Goal: Communication & Community: Answer question/provide support

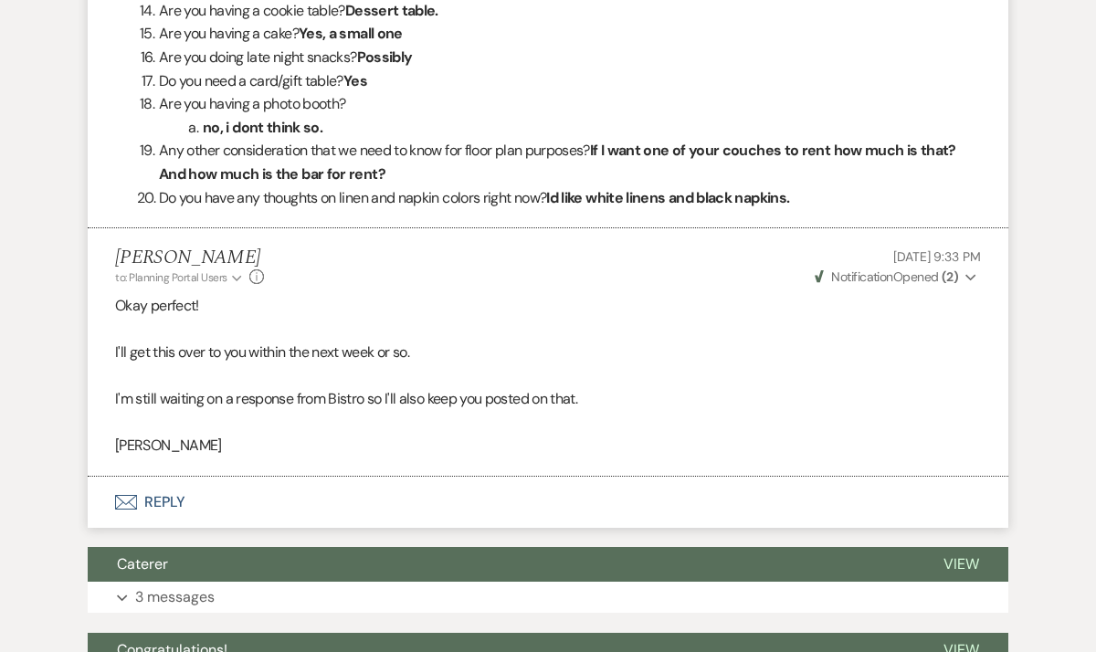
scroll to position [2329, 0]
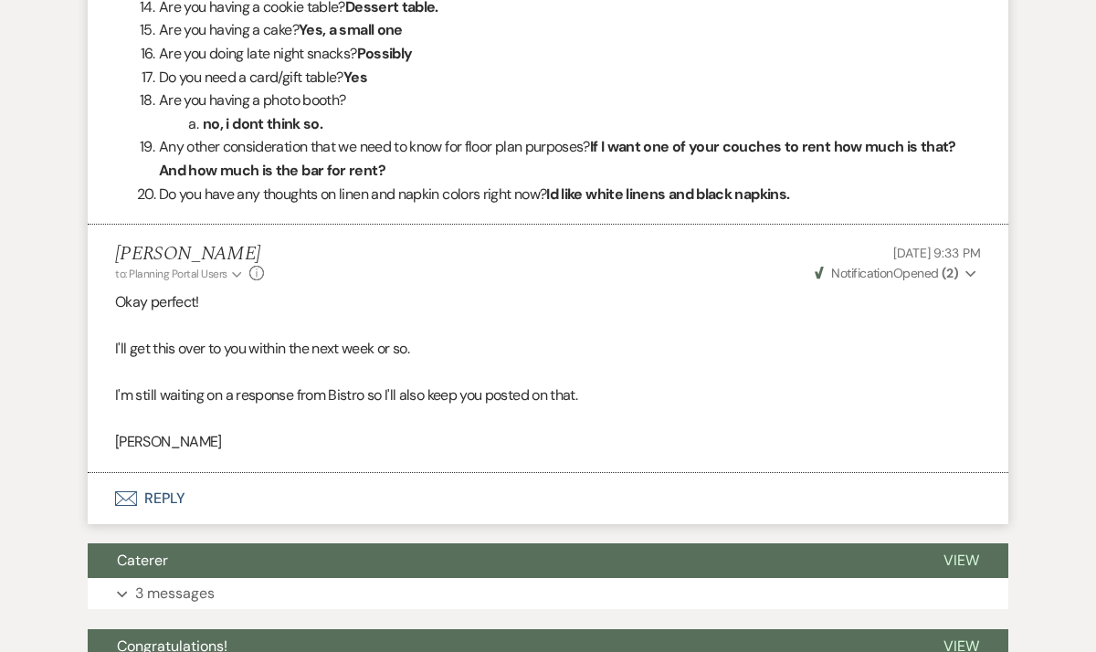
click at [177, 496] on button "Envelope Reply" at bounding box center [548, 498] width 921 height 51
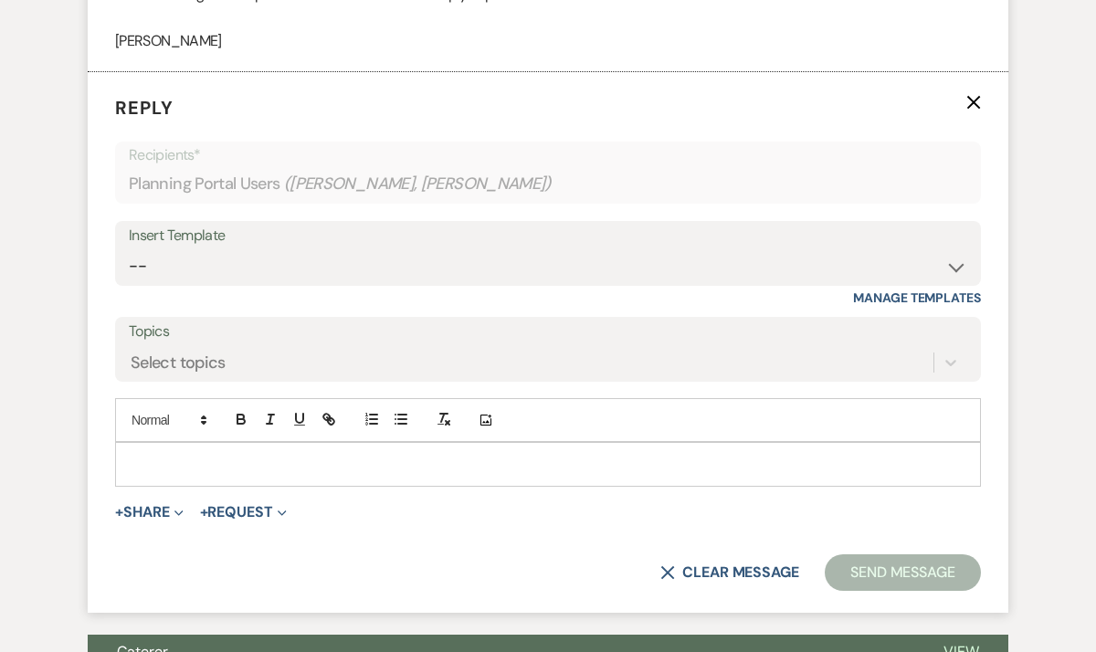
scroll to position [2746, 0]
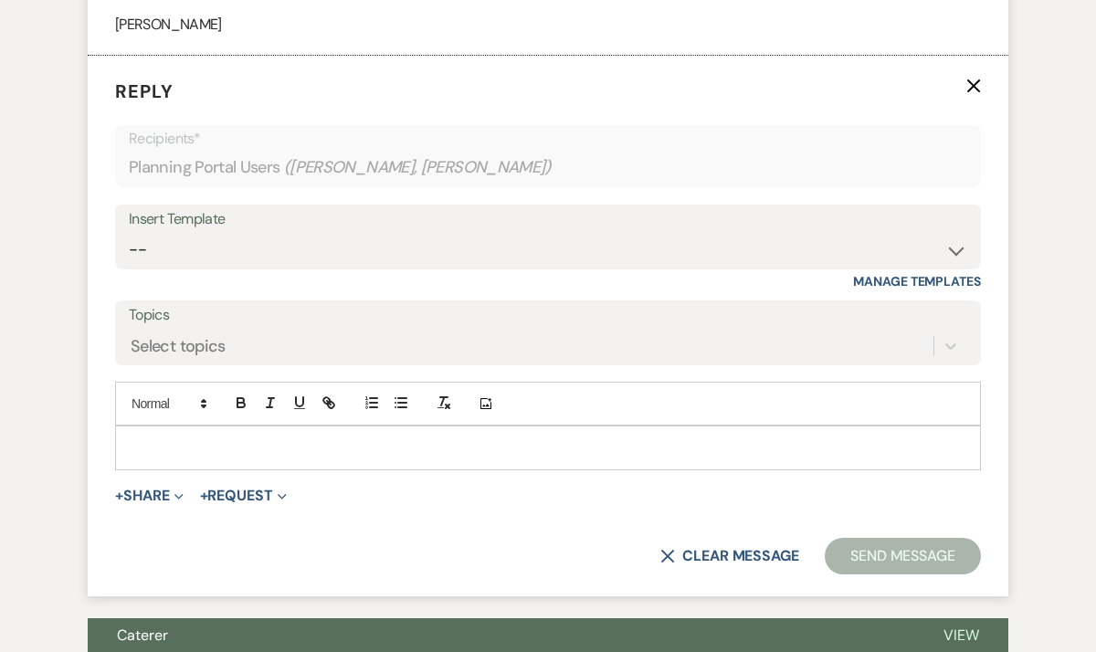
click at [216, 448] on p at bounding box center [548, 447] width 837 height 20
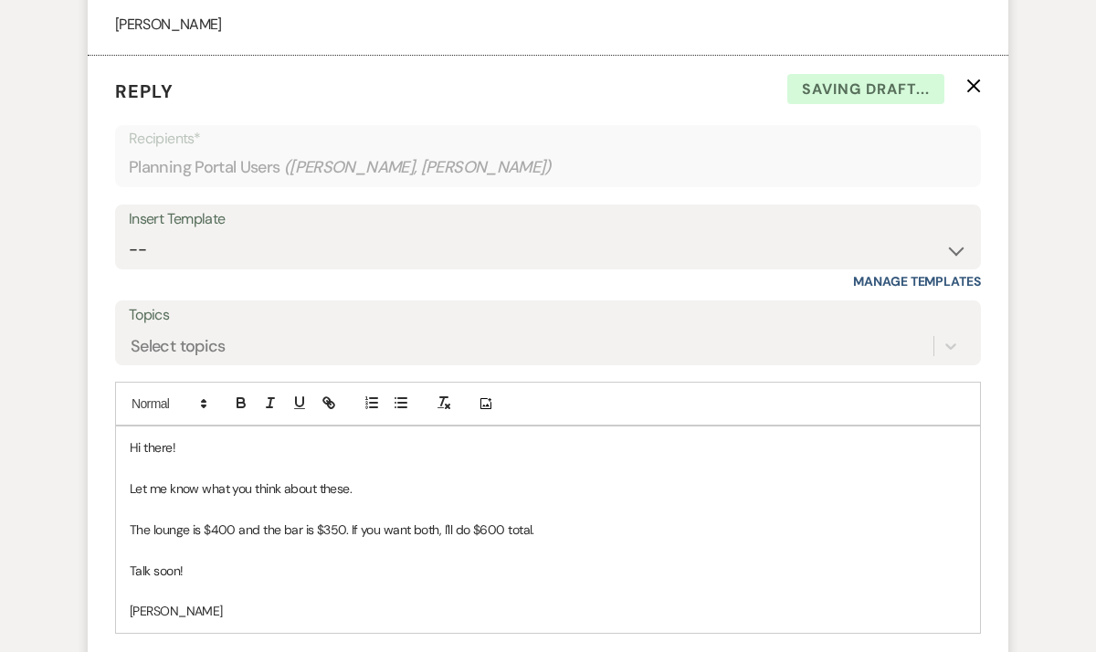
click at [199, 571] on p "Talk soon!" at bounding box center [548, 571] width 837 height 20
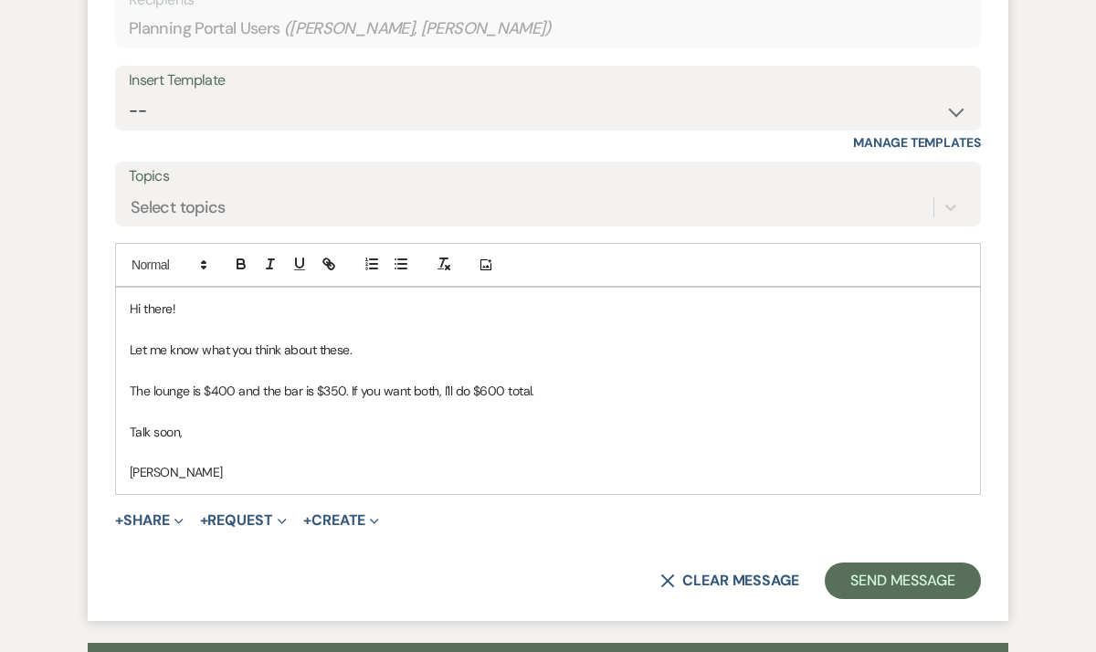
scroll to position [2888, 0]
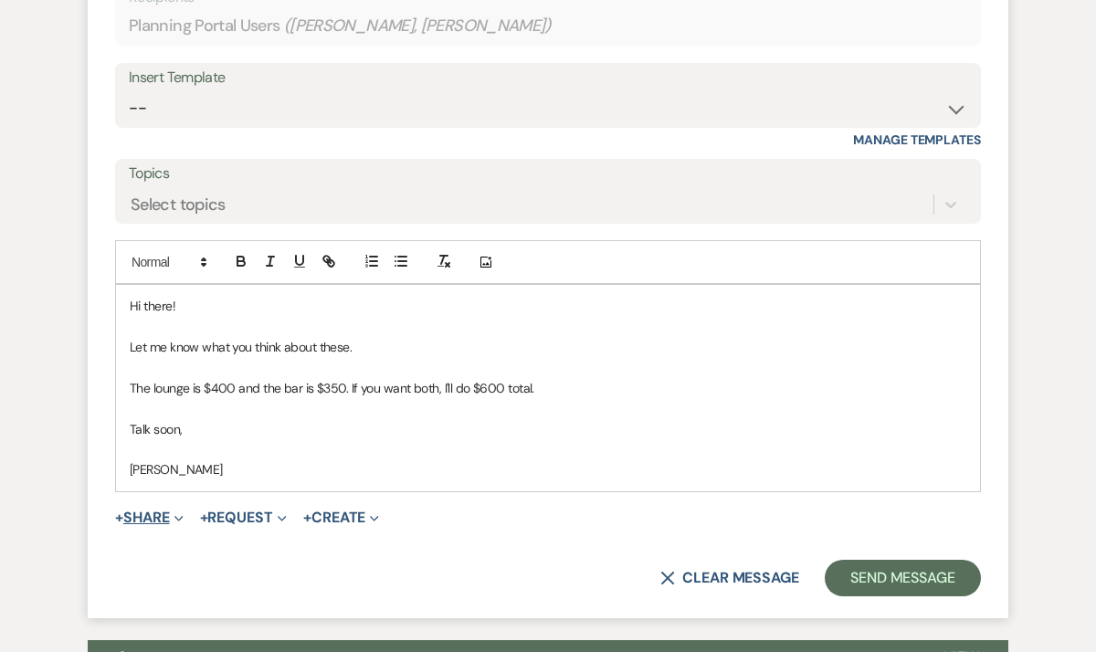
click at [162, 523] on button "+ Share Expand" at bounding box center [149, 518] width 69 height 15
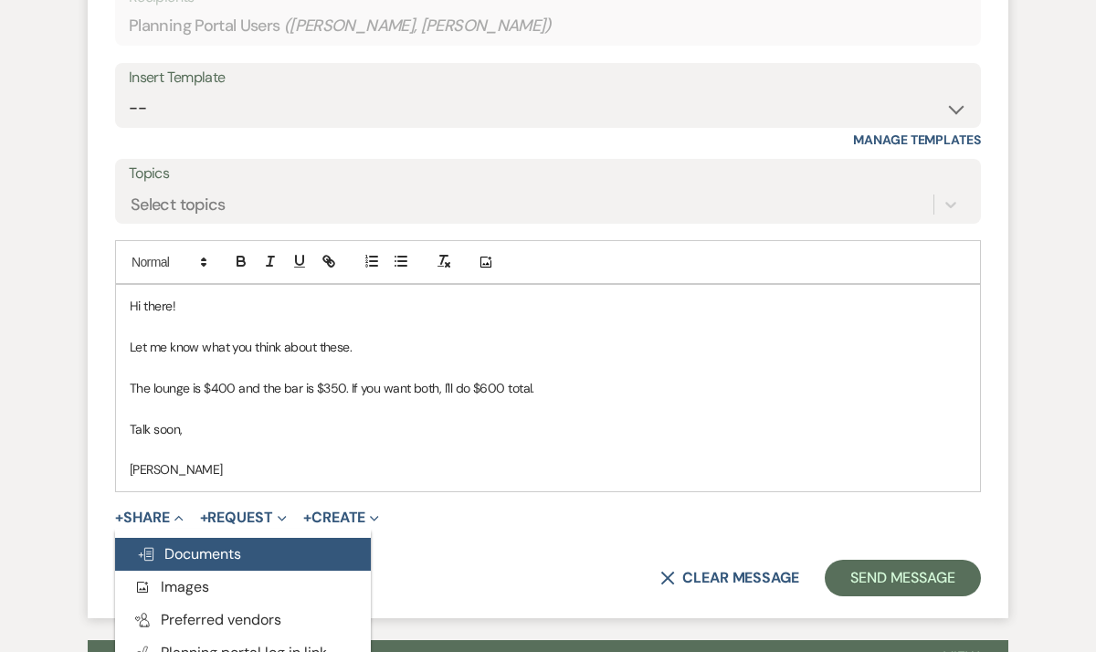
click at [184, 551] on span "Doc Upload Documents" at bounding box center [189, 553] width 104 height 19
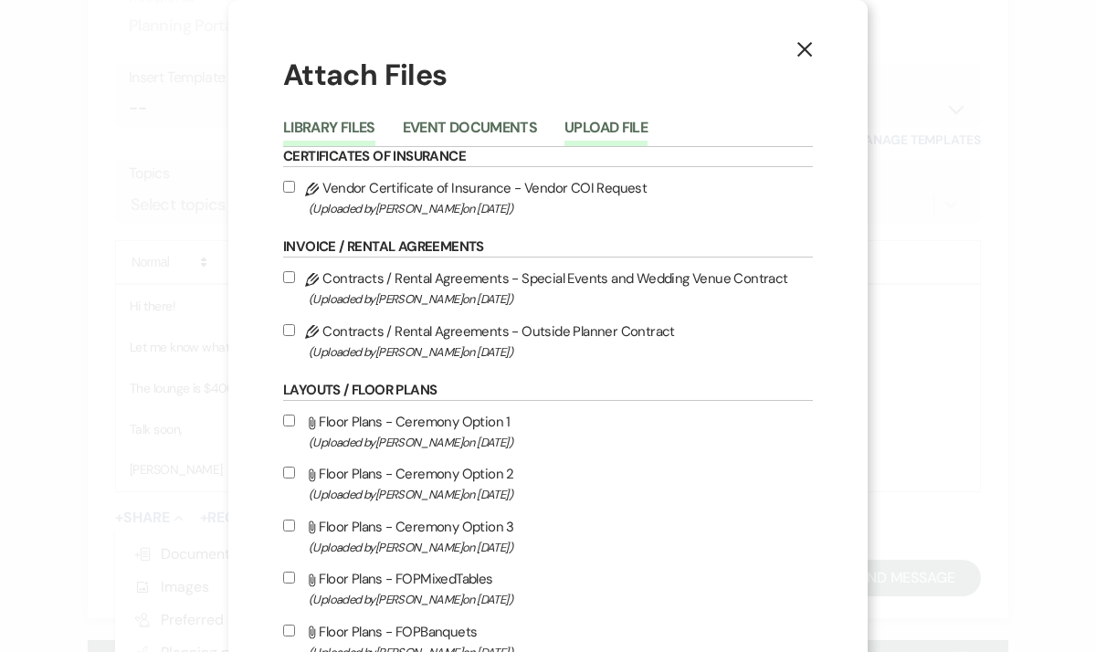
click at [613, 126] on button "Upload File" at bounding box center [605, 134] width 83 height 26
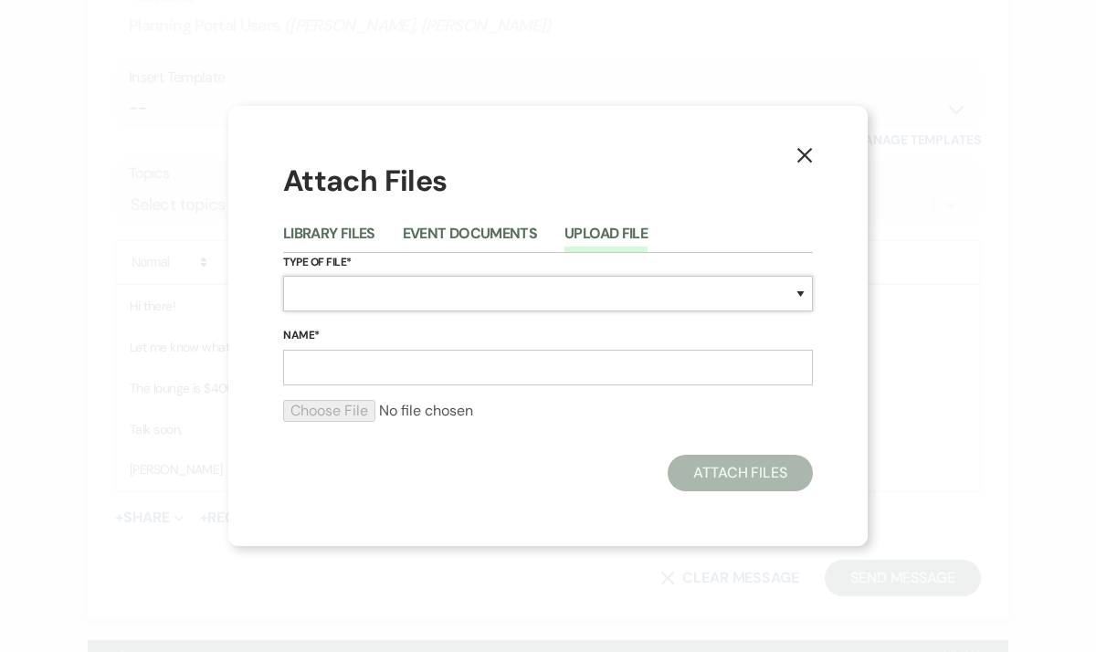
click at [331, 298] on select "Special Event Insurance Vendor Certificate of Insurance Contracts / Rental Agre…" at bounding box center [548, 294] width 530 height 36
select select "24"
click at [334, 372] on input "Name*" at bounding box center [548, 368] width 530 height 36
type input "Reception"
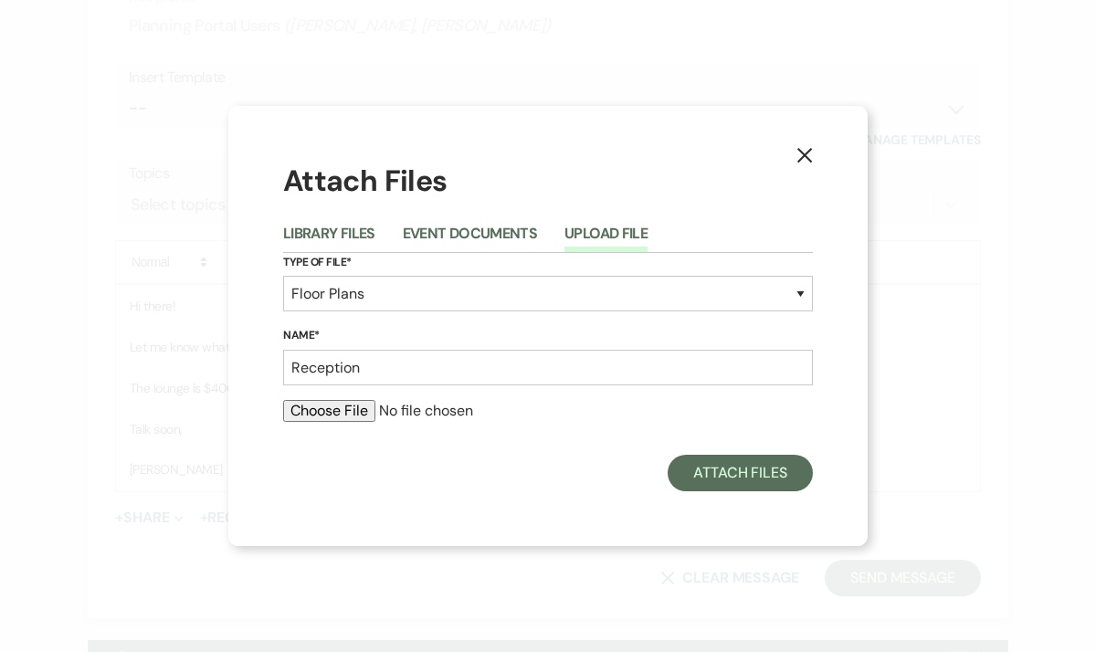
click at [361, 414] on input "file" at bounding box center [548, 411] width 530 height 22
type input "C:\fakepath\ChelseaandJakeReception.png"
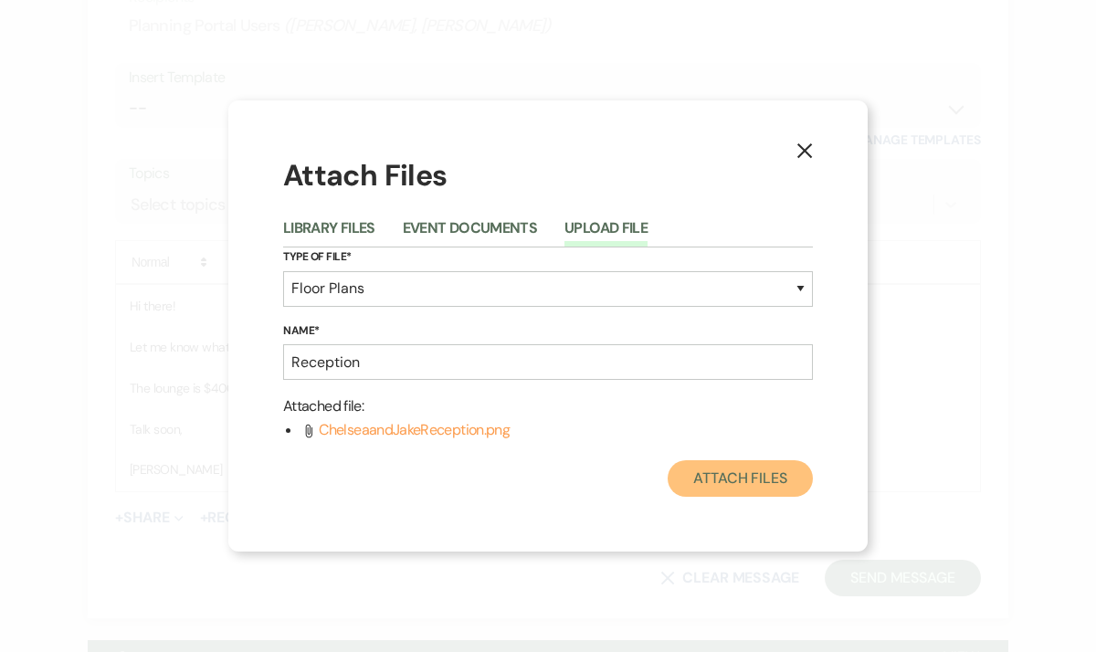
click at [723, 479] on button "Attach Files" at bounding box center [740, 478] width 145 height 37
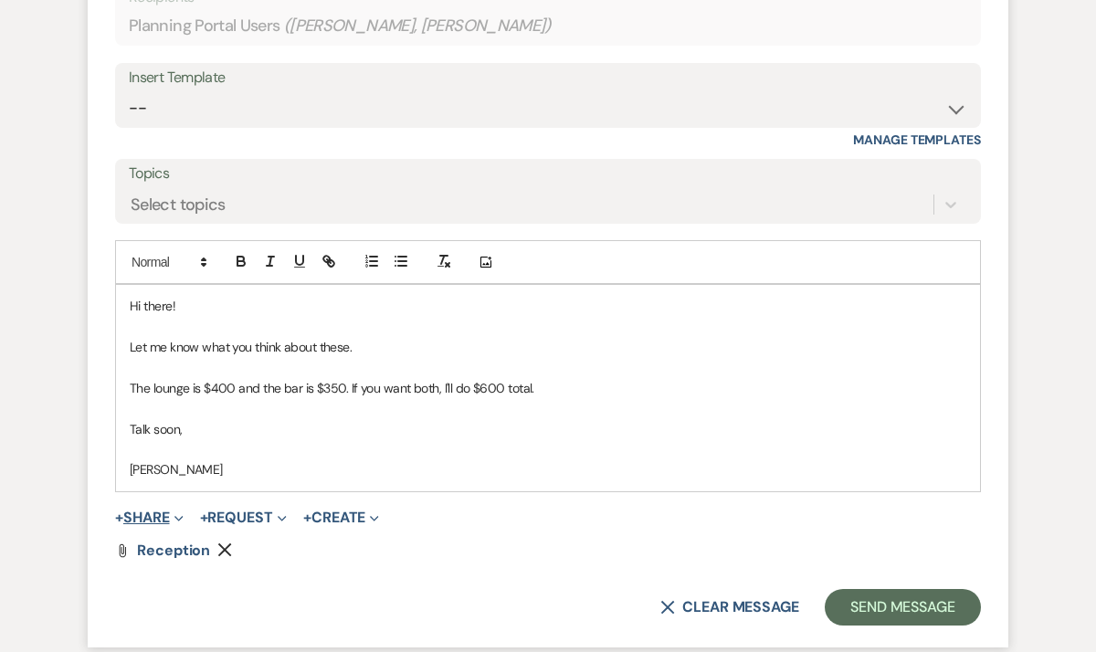
click at [146, 519] on button "+ Share Expand" at bounding box center [149, 518] width 69 height 15
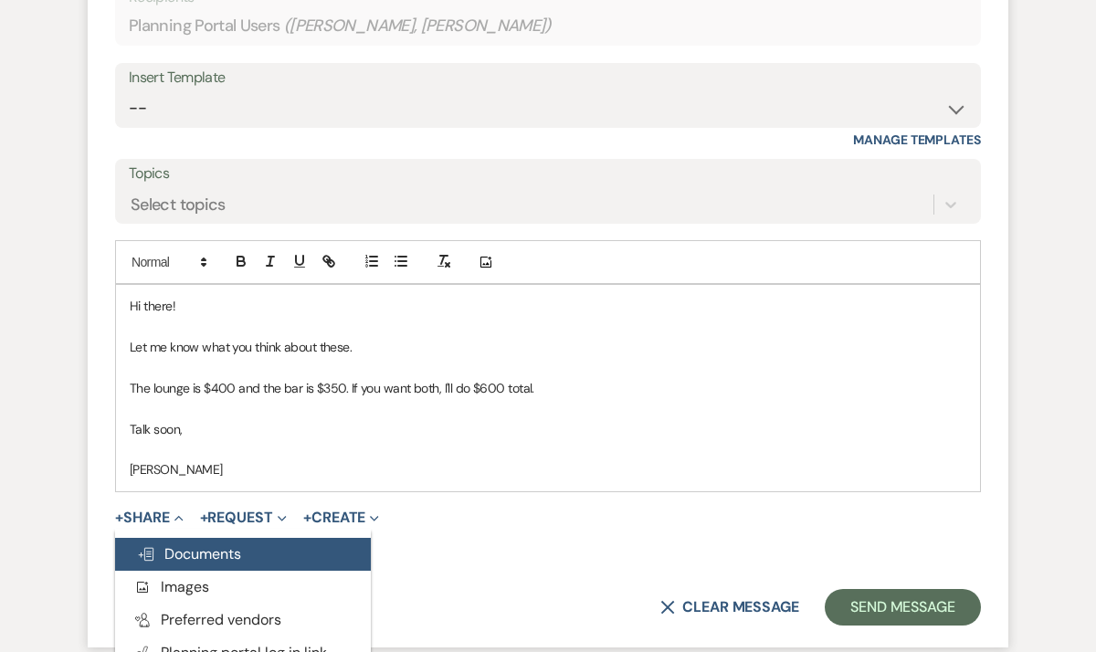
click at [173, 546] on span "Doc Upload Documents" at bounding box center [189, 553] width 104 height 19
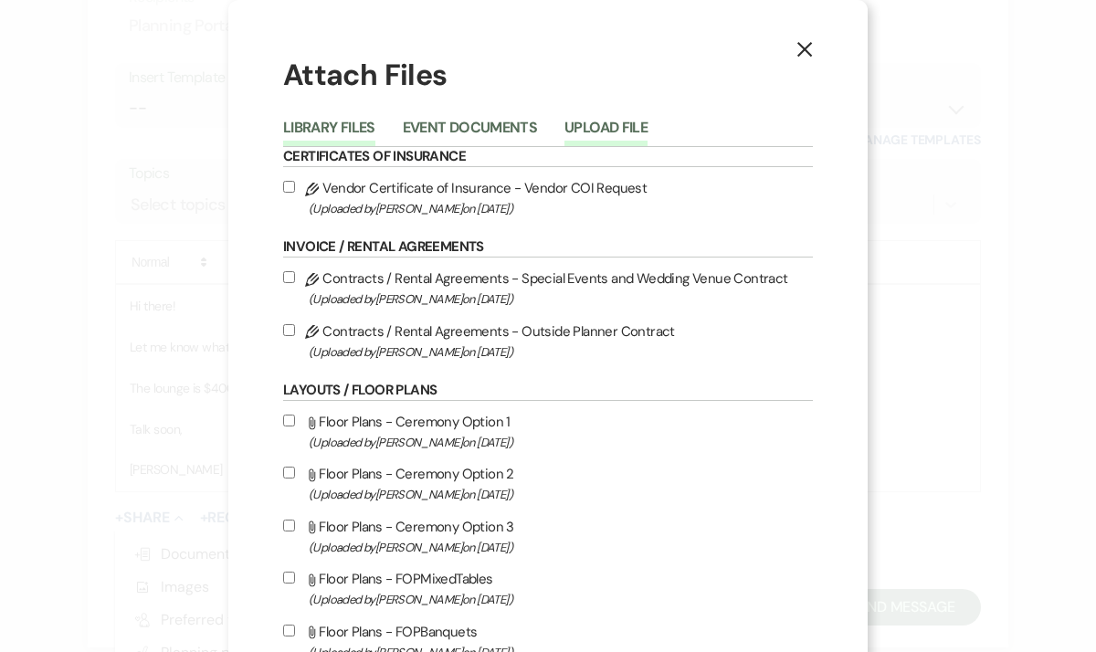
click at [629, 124] on button "Upload File" at bounding box center [605, 134] width 83 height 26
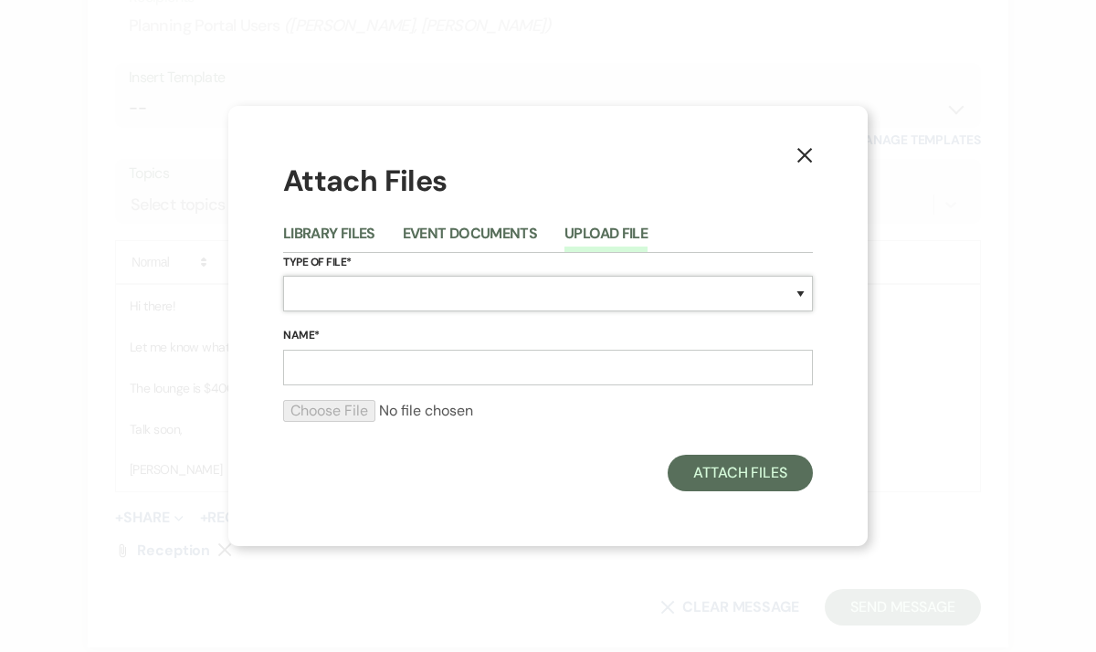
click at [363, 298] on select "Special Event Insurance Vendor Certificate of Insurance Contracts / Rental Agre…" at bounding box center [548, 294] width 530 height 36
select select "24"
click at [364, 373] on input "Name*" at bounding box center [548, 368] width 530 height 36
type input "CeremonyNoDrape"
click at [349, 416] on input "file" at bounding box center [548, 411] width 530 height 22
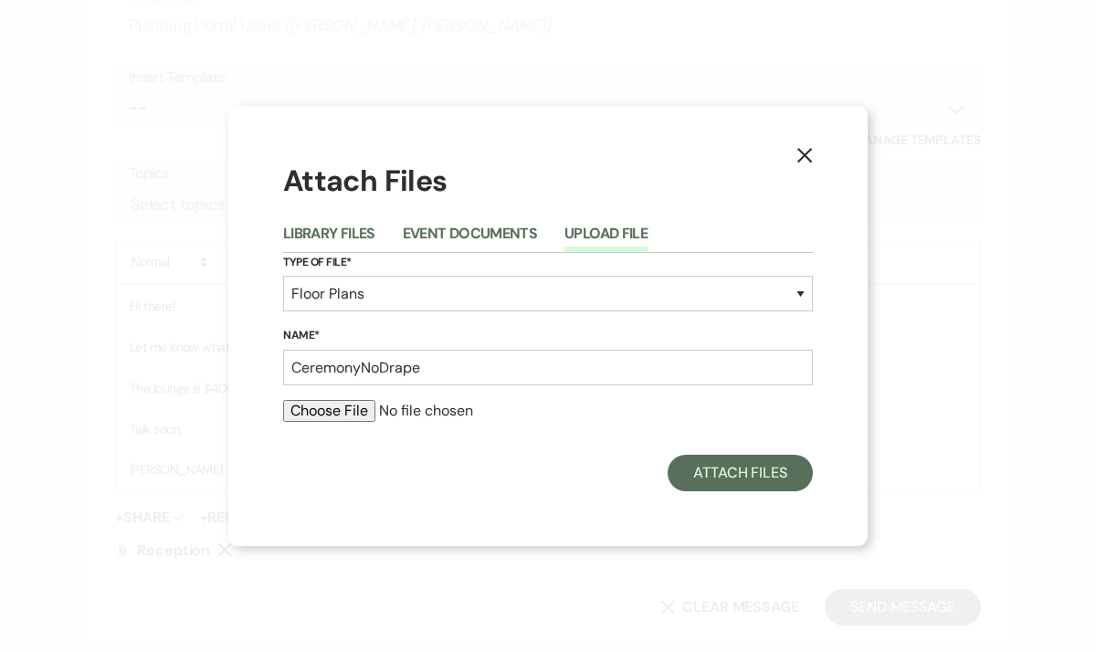
type input "C:\fakepath\ChelseaandJakeCeremony.png"
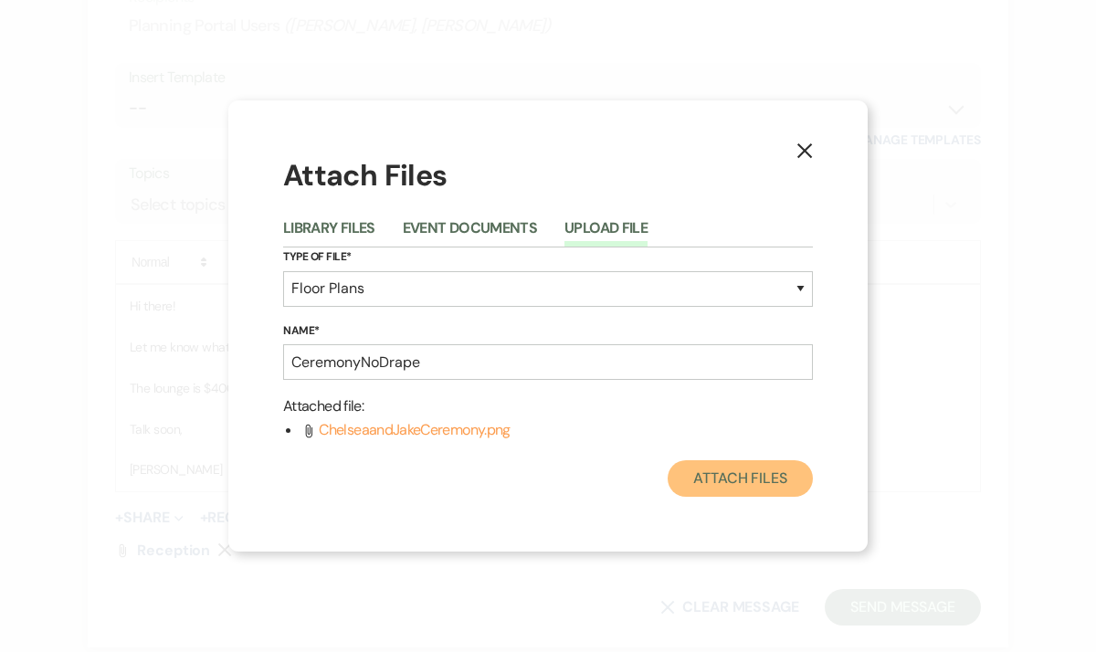
click at [739, 481] on button "Attach Files" at bounding box center [740, 478] width 145 height 37
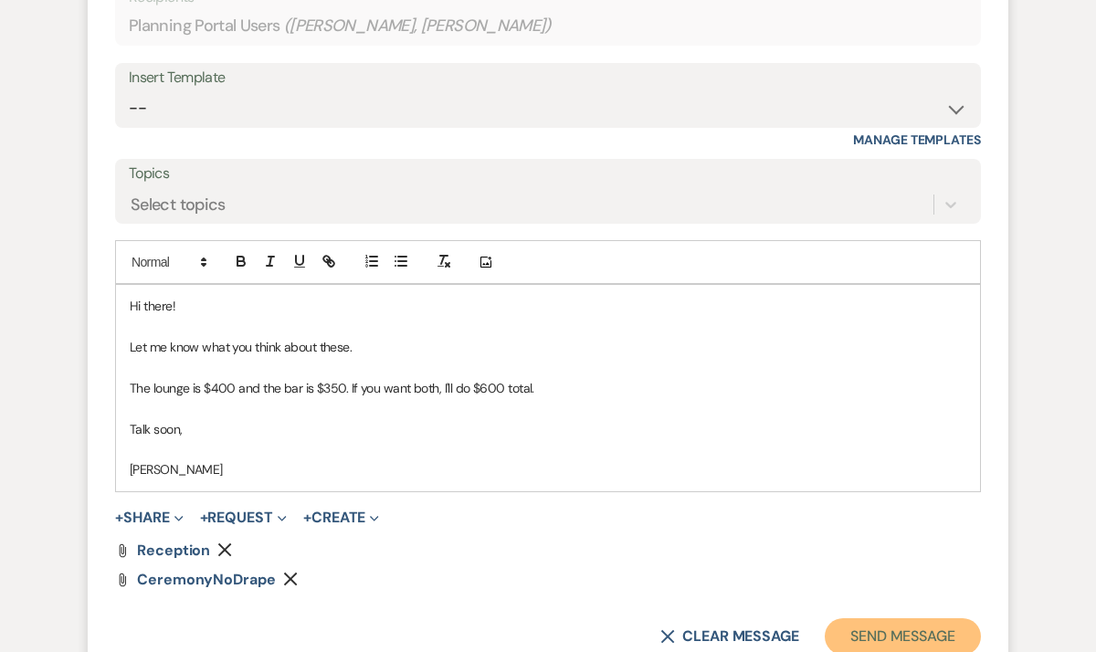
click at [870, 634] on button "Send Message" at bounding box center [903, 636] width 156 height 37
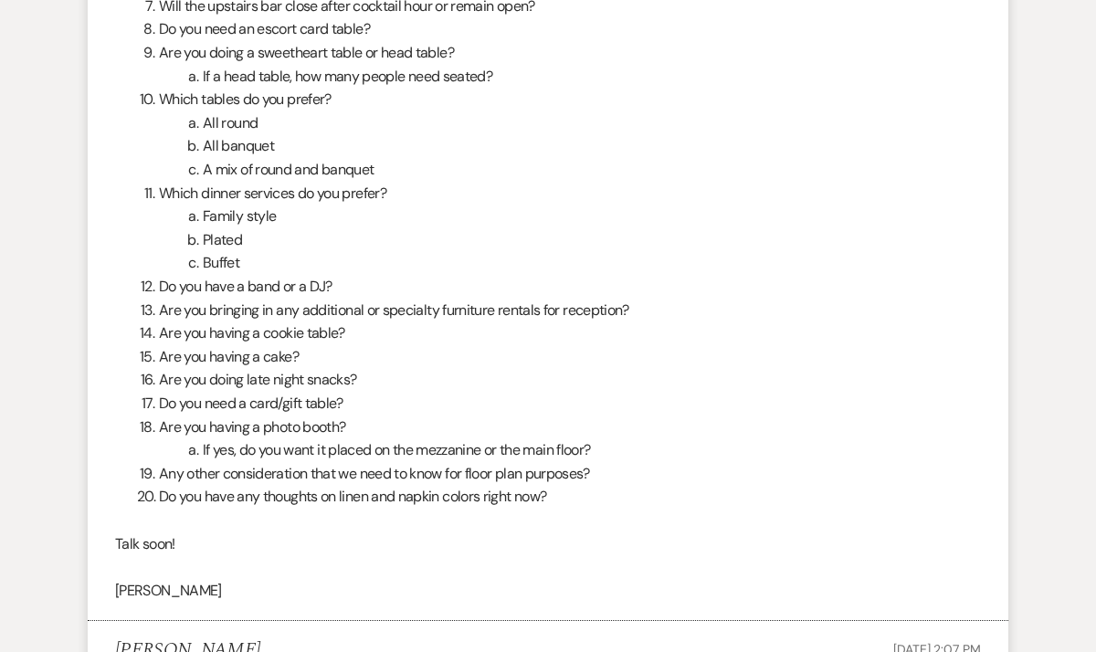
scroll to position [1070, 0]
